Goal: Entertainment & Leisure: Consume media (video, audio)

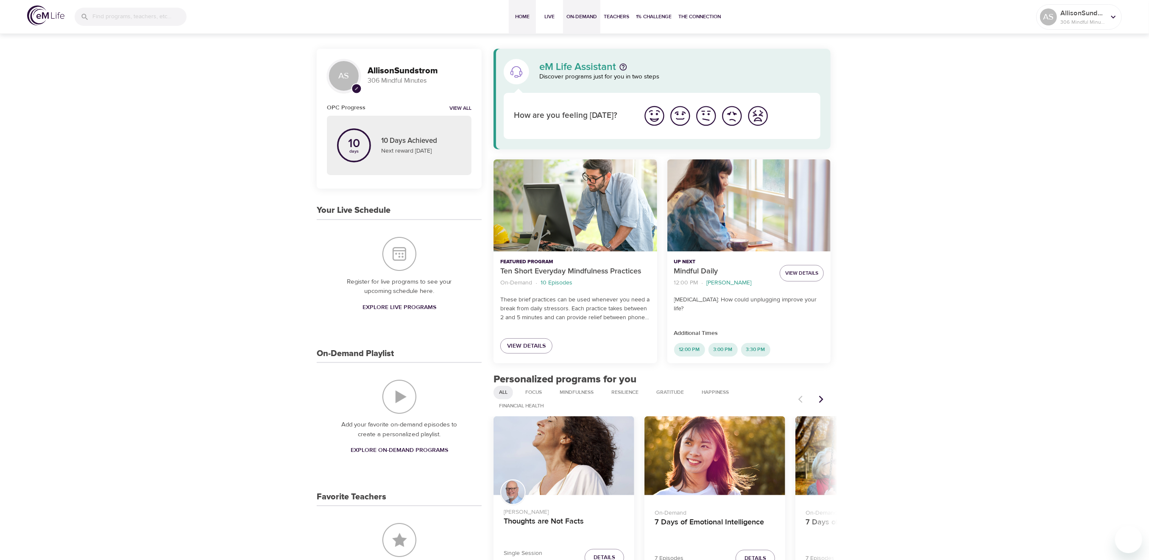
click at [582, 17] on span "On-Demand" at bounding box center [581, 16] width 31 height 9
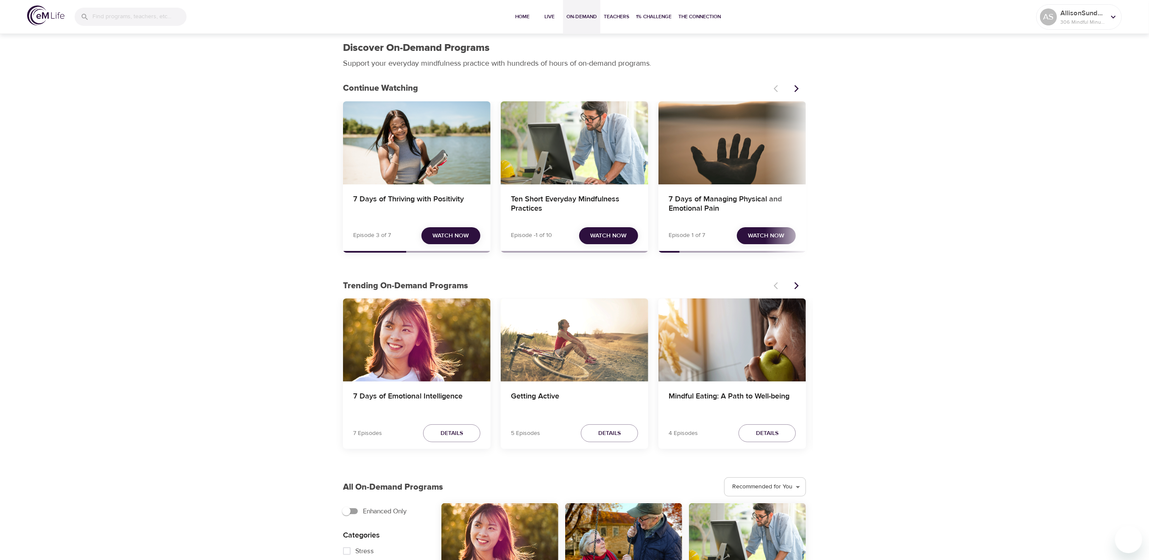
click at [459, 238] on span "Watch Now" at bounding box center [451, 236] width 36 height 11
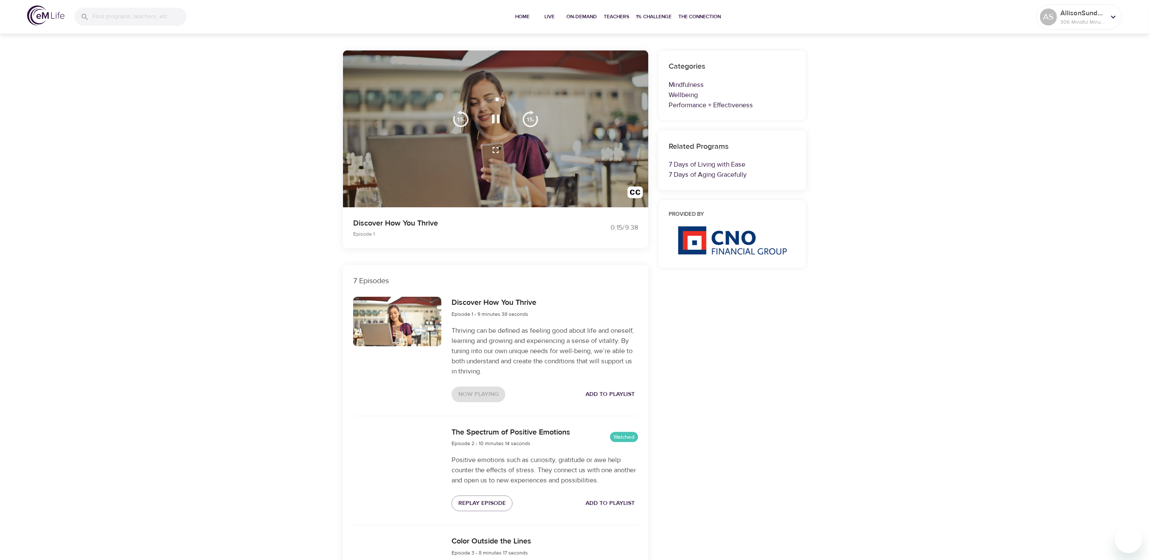
scroll to position [56, 0]
